Goal: Check status

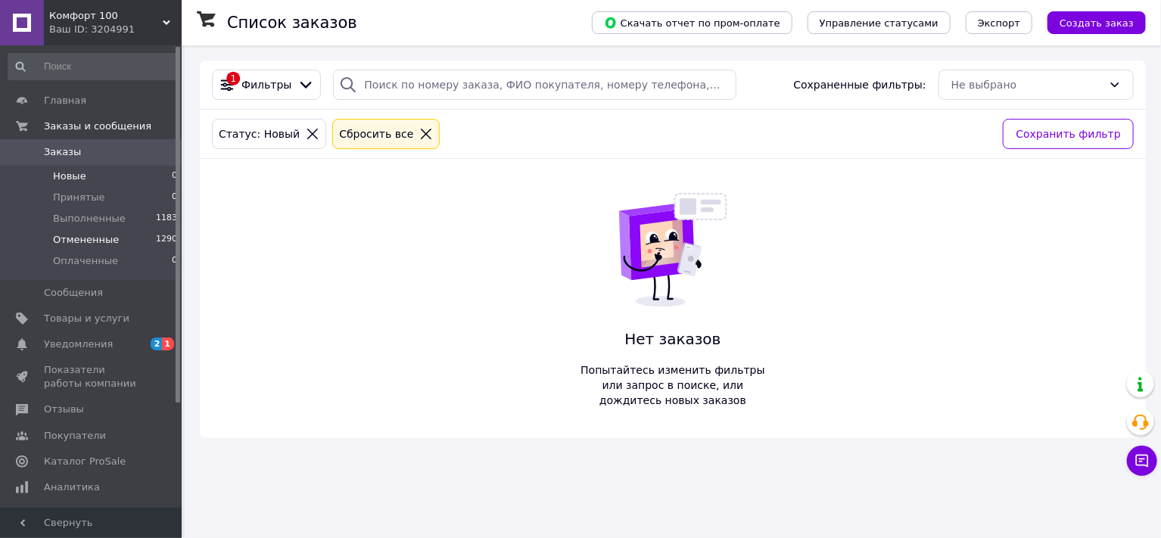
click at [79, 239] on span "Отмененные" at bounding box center [86, 240] width 66 height 14
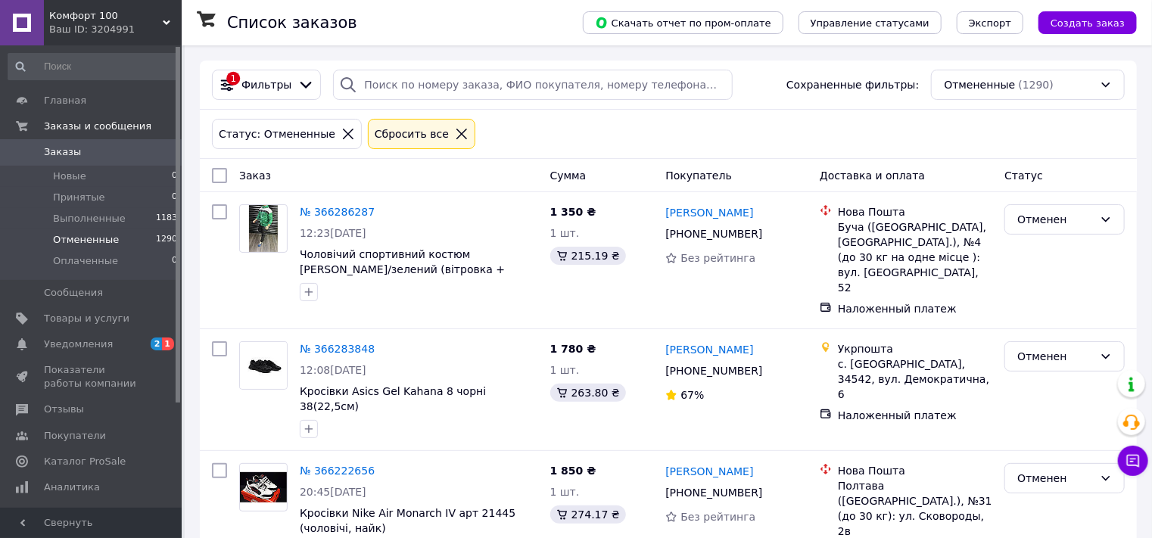
click at [339, 211] on link "№ 366286287" at bounding box center [337, 212] width 75 height 12
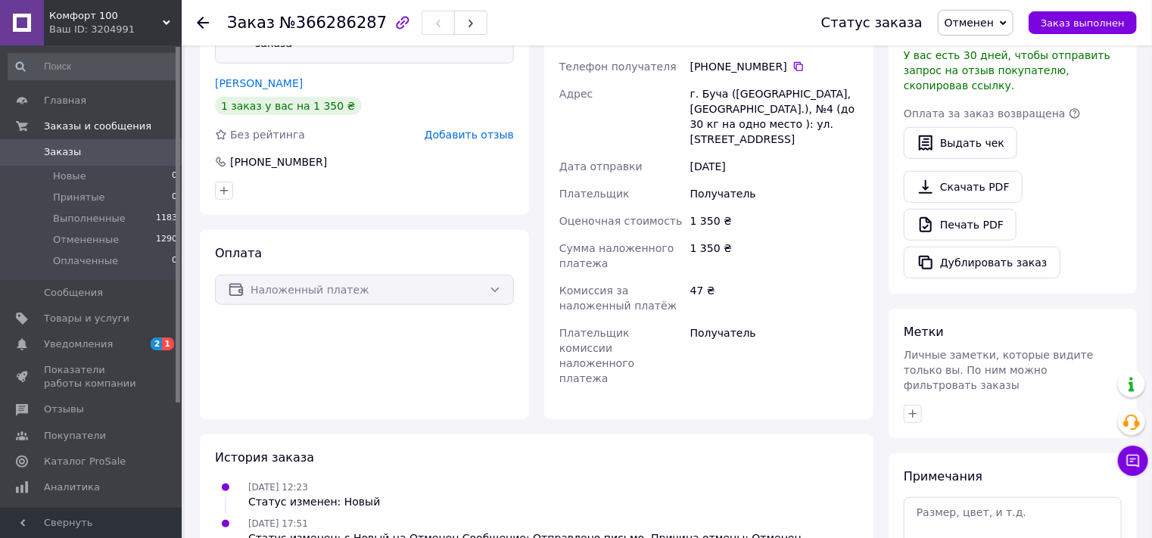
scroll to position [163, 0]
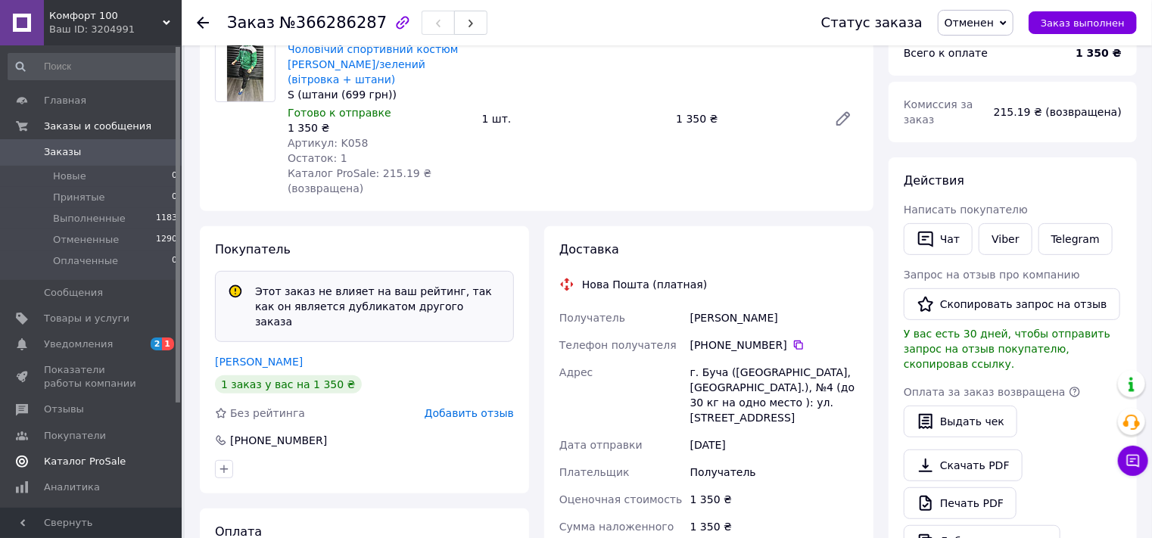
click at [83, 460] on span "Каталог ProSale" at bounding box center [85, 462] width 82 height 14
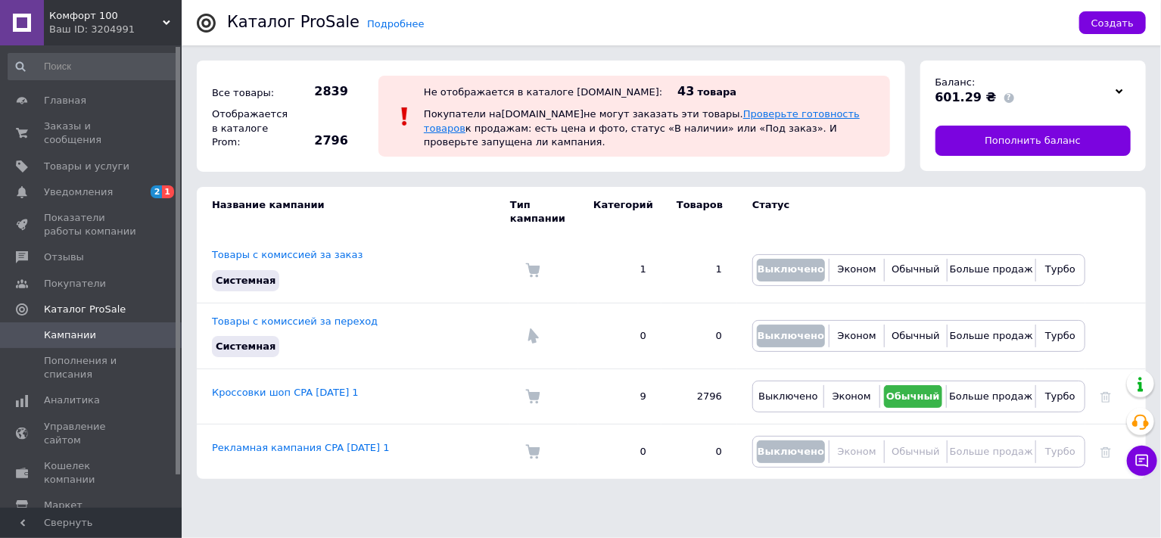
click at [727, 121] on link "Проверьте готовность товаров" at bounding box center [642, 120] width 436 height 25
